Goal: Task Accomplishment & Management: Manage account settings

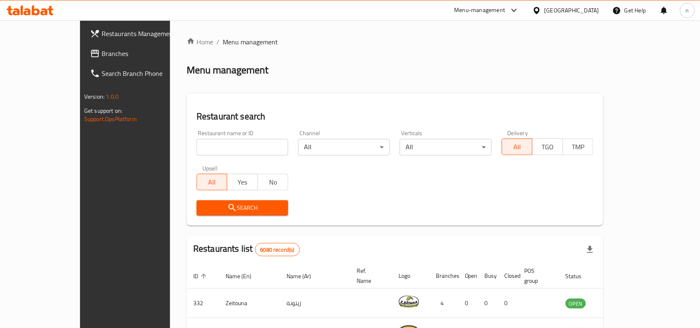
click at [506, 7] on div "Menu-management" at bounding box center [480, 10] width 51 height 10
click at [462, 61] on div "Global Quality Control Center" at bounding box center [474, 55] width 73 height 9
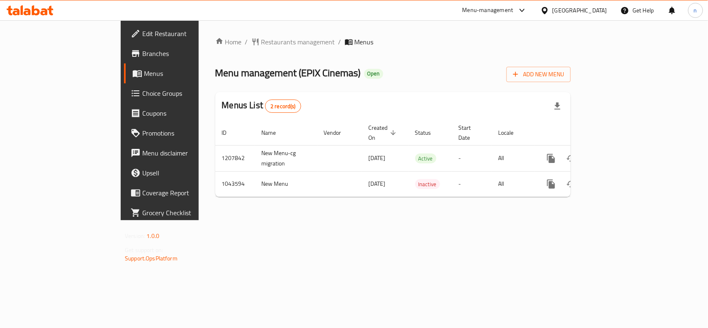
drag, startPoint x: 62, startPoint y: 28, endPoint x: 182, endPoint y: 15, distance: 120.1
click at [142, 29] on span "Edit Restaurant" at bounding box center [187, 34] width 90 height 10
click at [142, 32] on span "Edit Restaurant" at bounding box center [187, 34] width 90 height 10
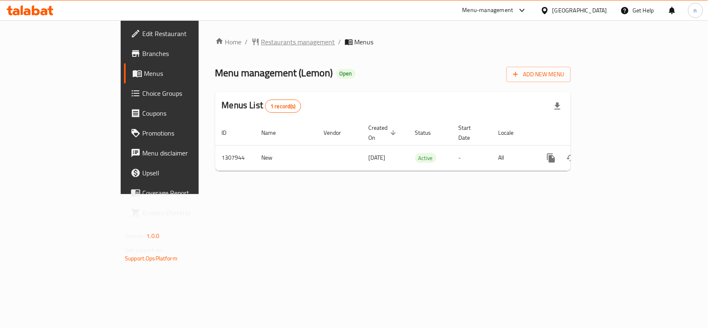
click at [261, 39] on span "Restaurants management" at bounding box center [298, 42] width 74 height 10
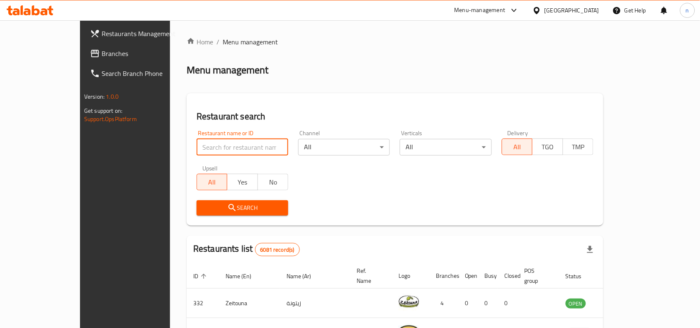
click at [197, 146] on input "search" at bounding box center [243, 147] width 92 height 17
paste input "704694"
type input "704694"
click button "Search" at bounding box center [243, 207] width 92 height 15
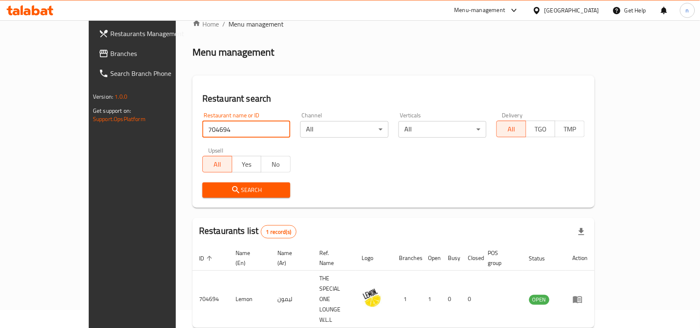
scroll to position [26, 0]
